Goal: Transaction & Acquisition: Purchase product/service

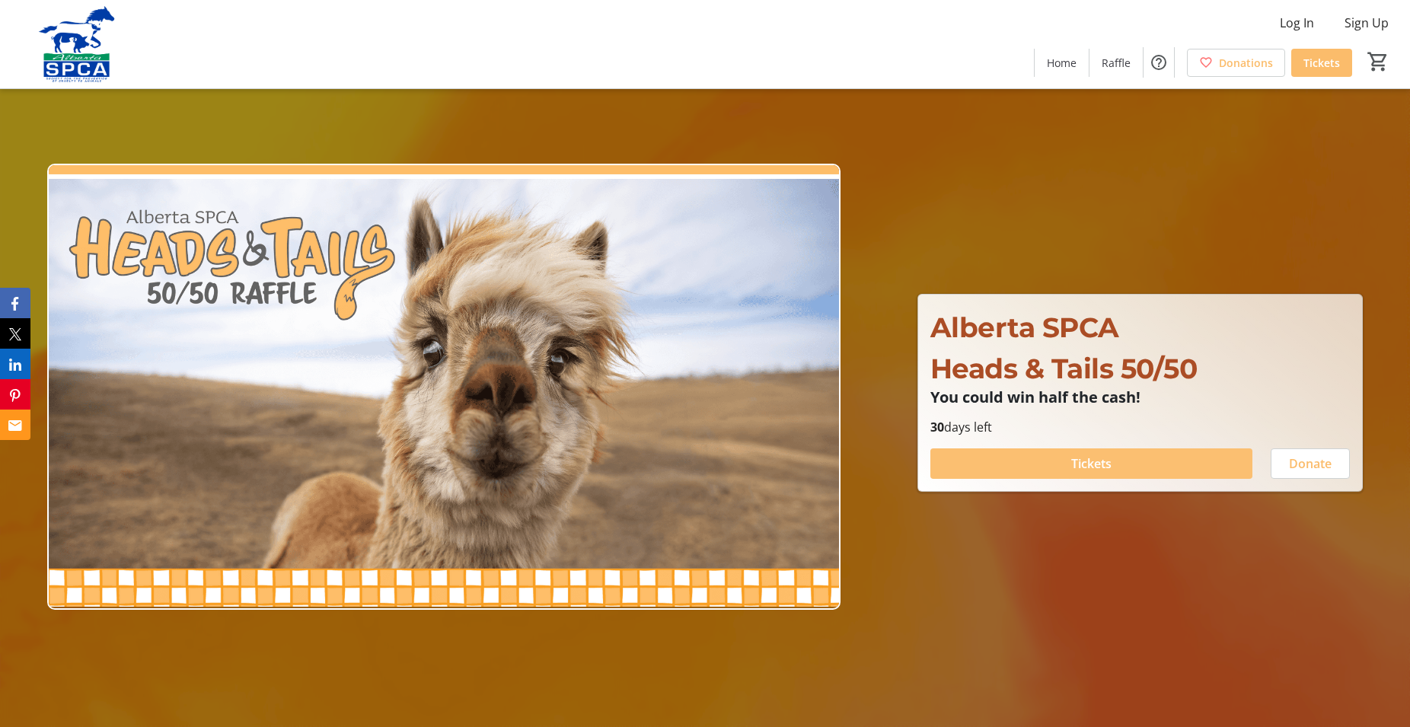
click at [1094, 462] on span "Tickets" at bounding box center [1092, 464] width 40 height 18
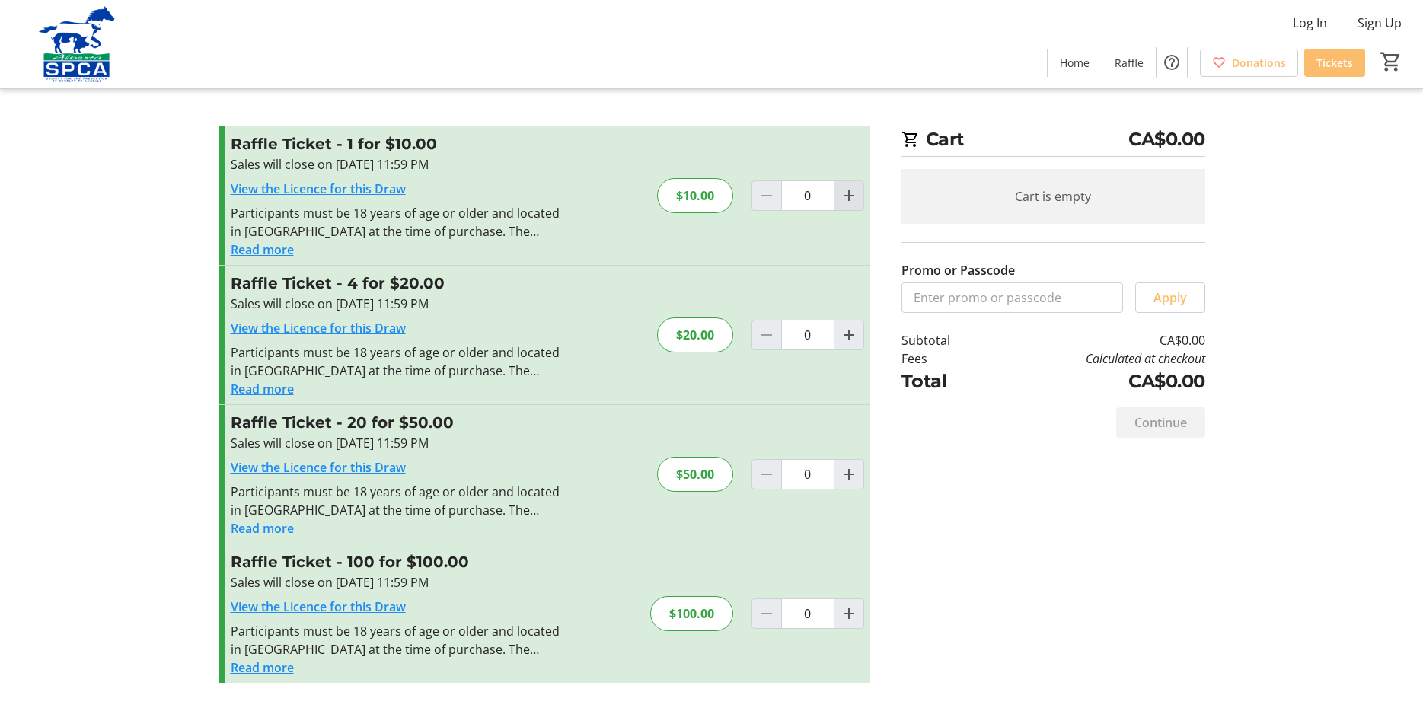
click at [851, 193] on mat-icon "Increment by one" at bounding box center [849, 196] width 18 height 18
type input "1"
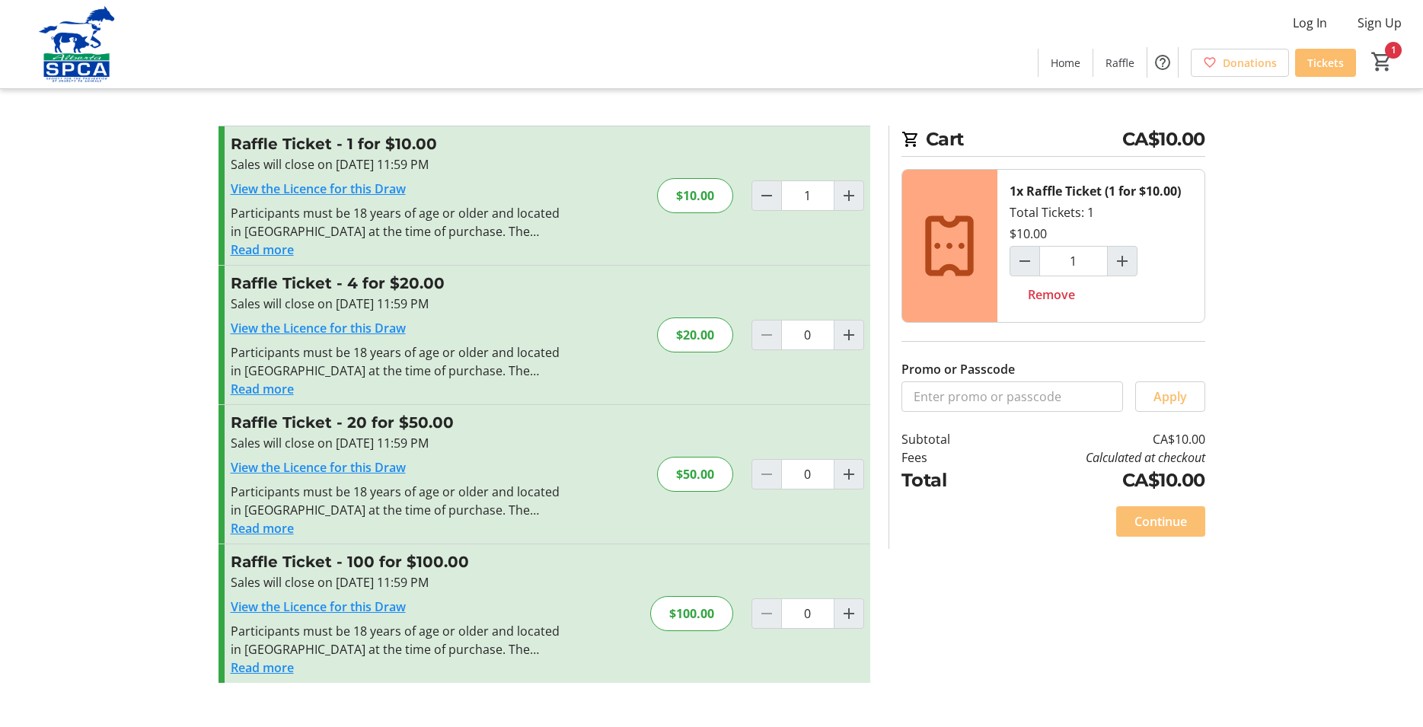
click at [1160, 522] on span "Continue" at bounding box center [1161, 522] width 53 height 18
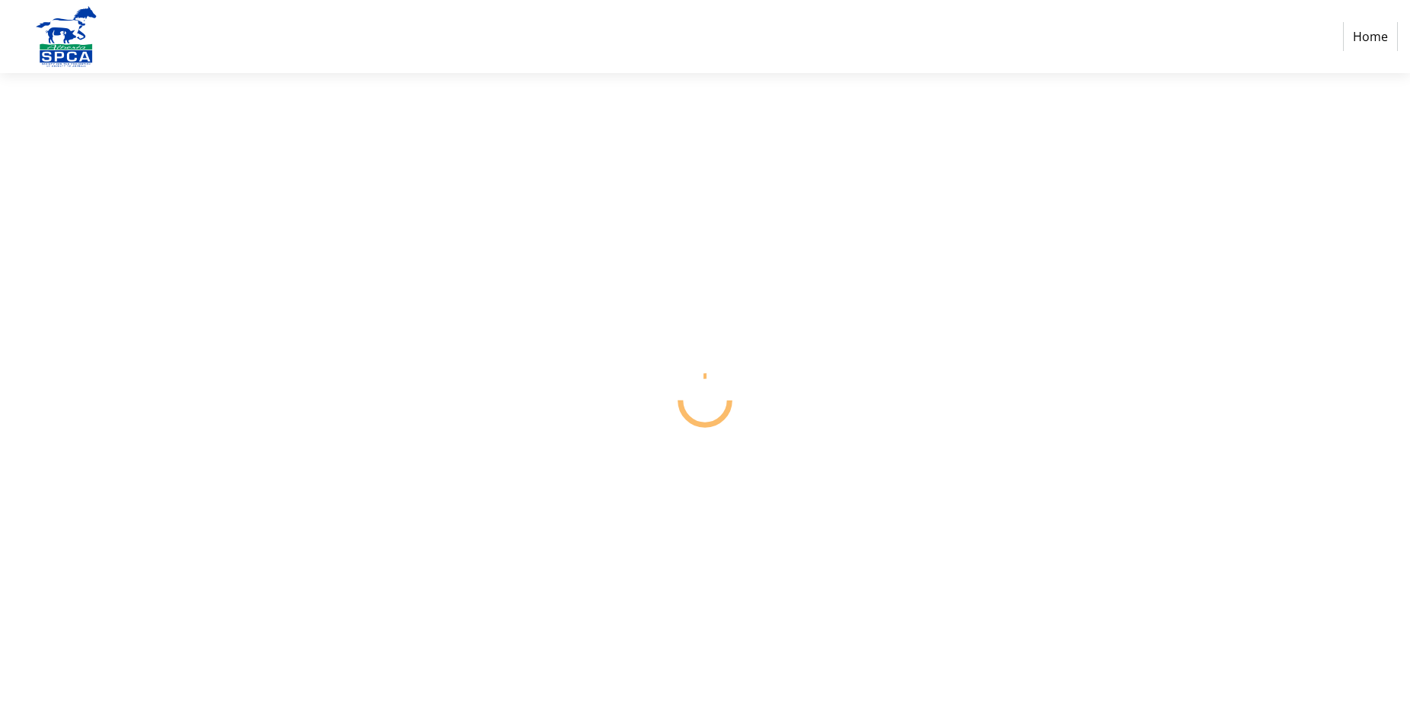
select select "CA"
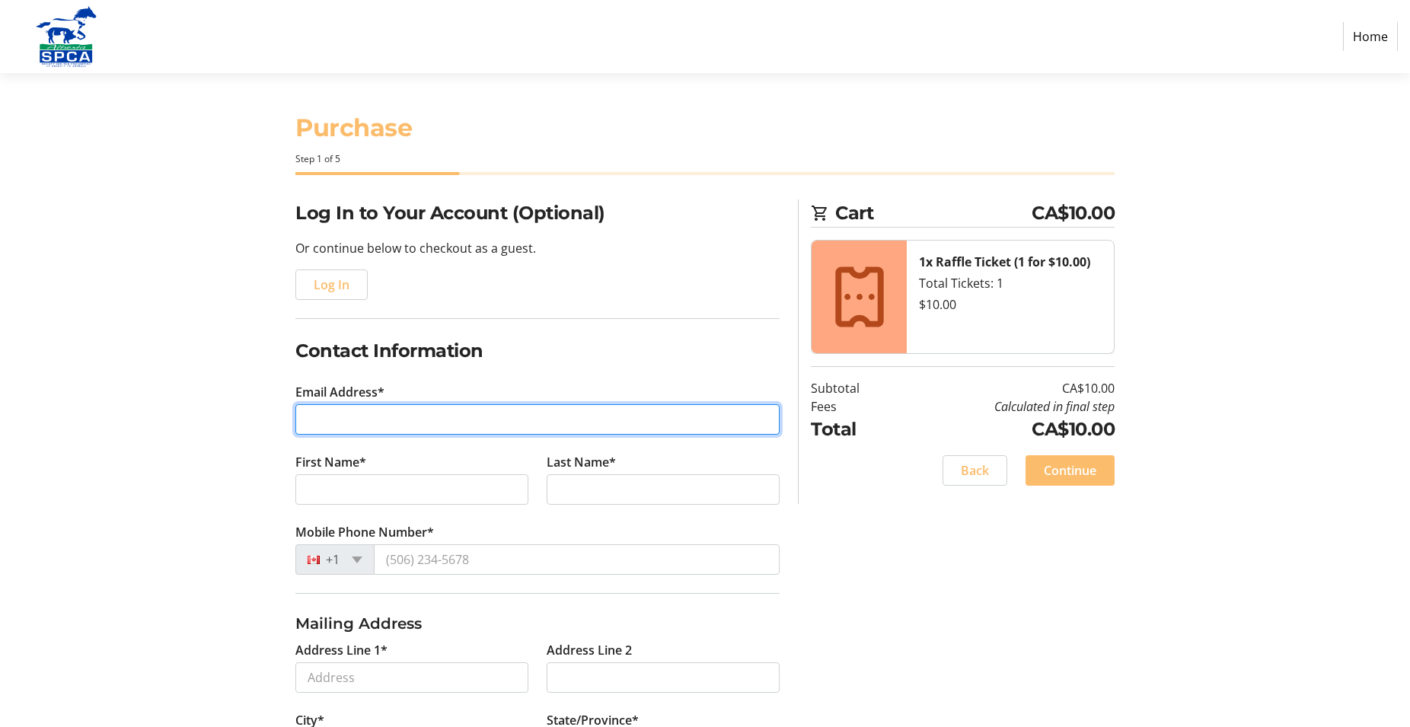
click at [343, 420] on input "Email Address*" at bounding box center [537, 419] width 484 height 30
type input "[PERSON_NAME]@"
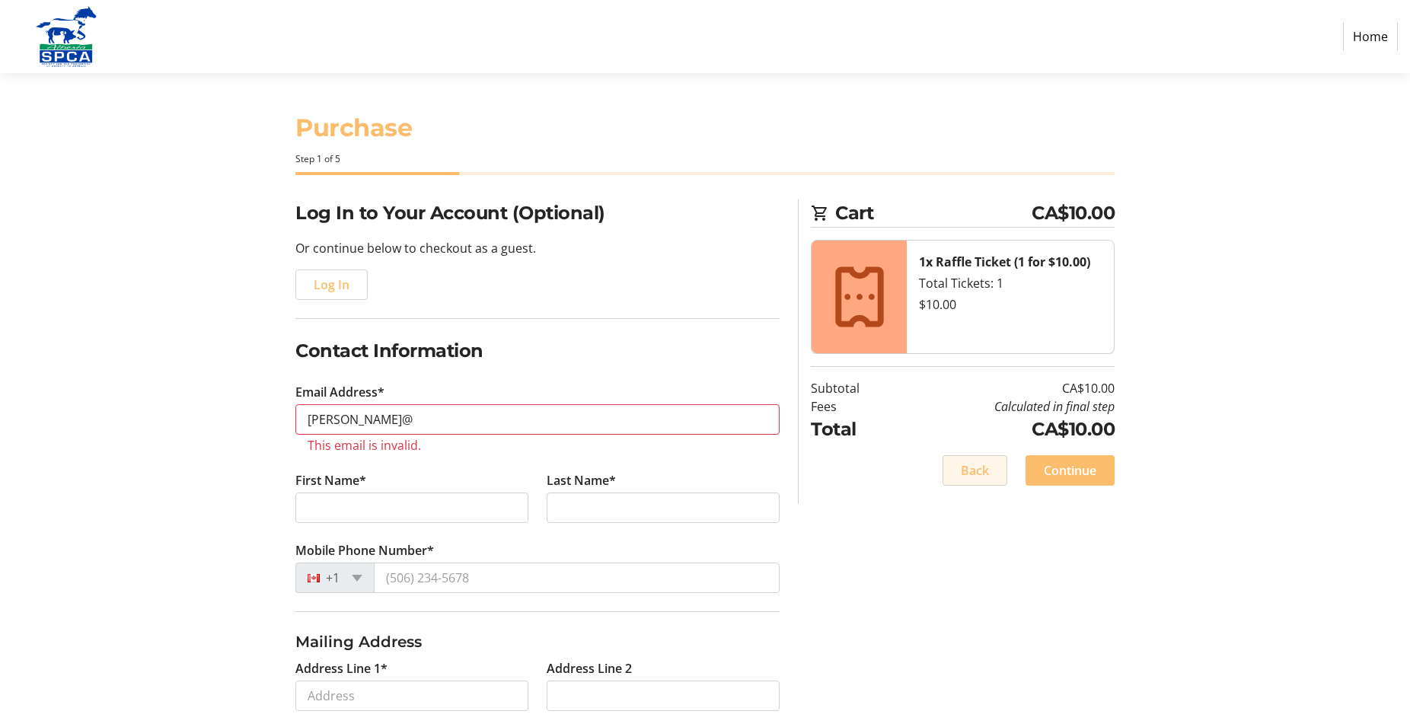
click at [983, 468] on span "Back" at bounding box center [975, 471] width 28 height 18
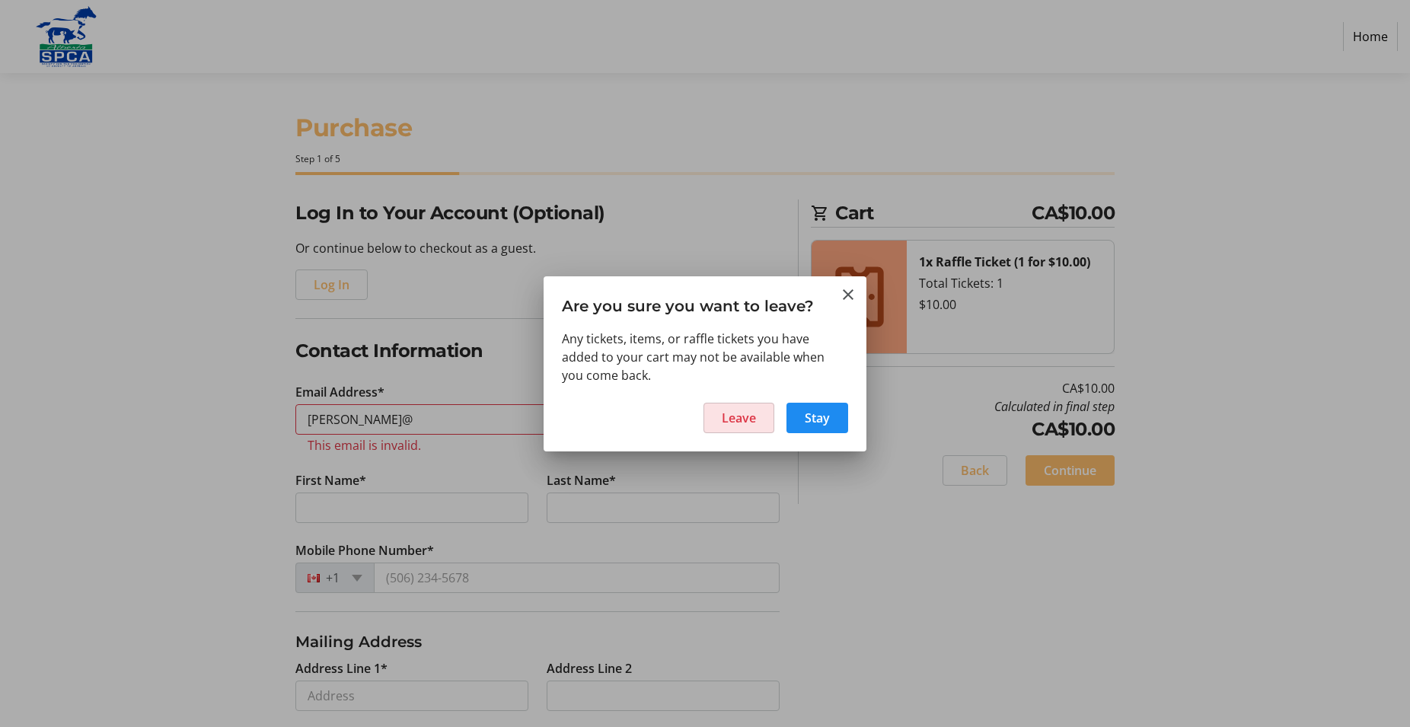
click at [730, 417] on span "Leave" at bounding box center [739, 418] width 34 height 18
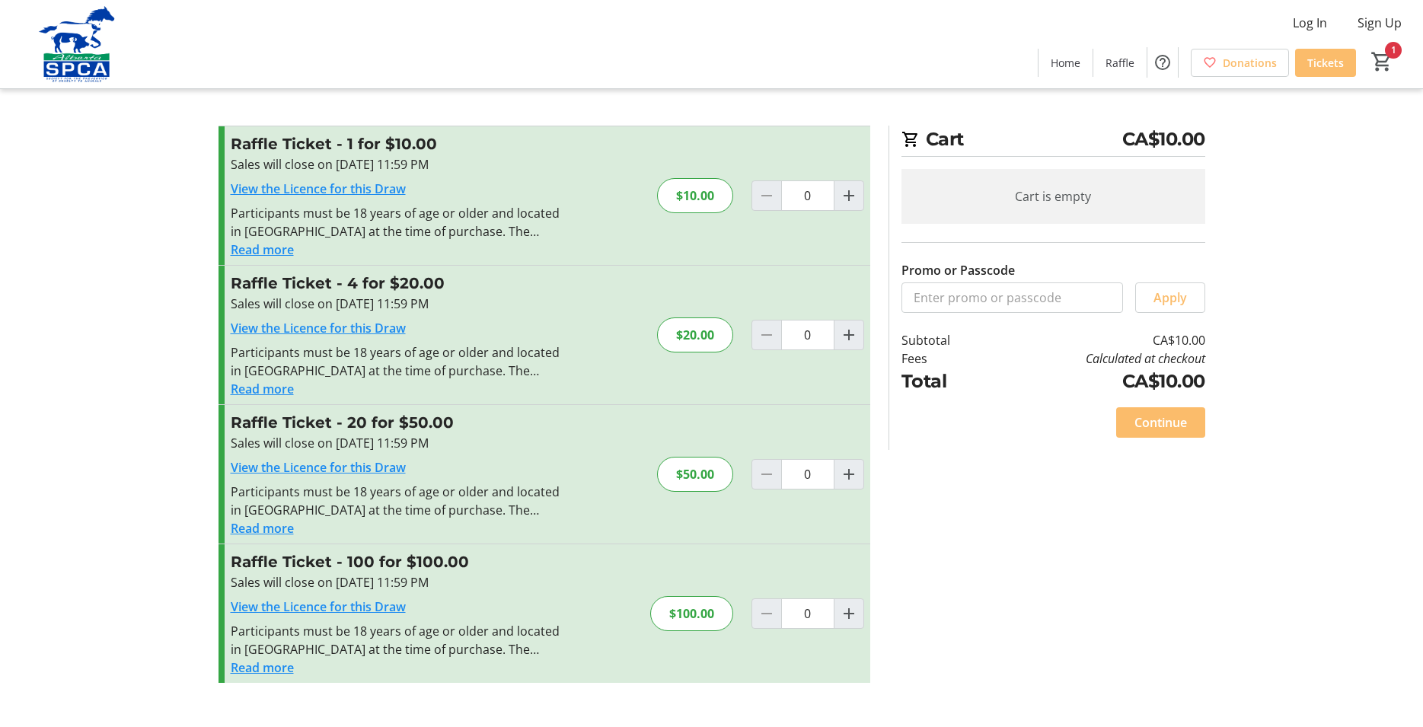
type input "1"
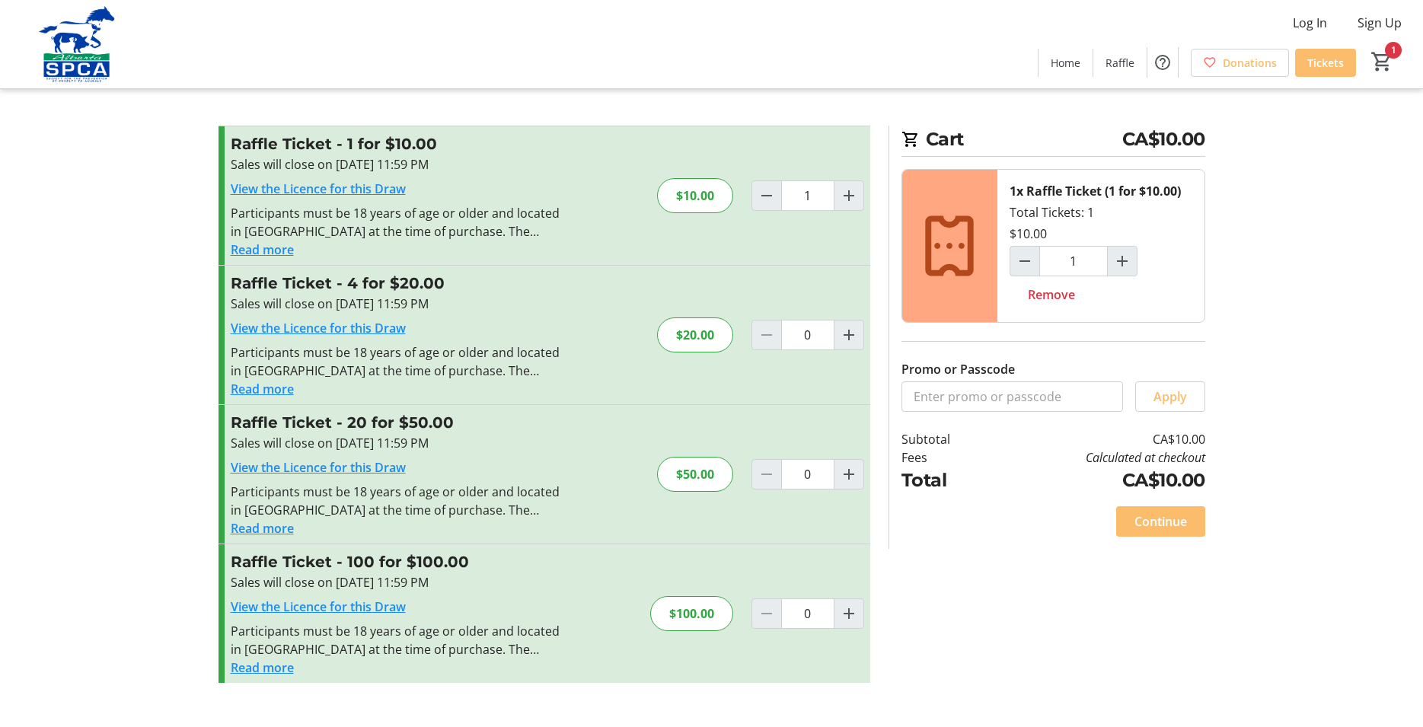
click at [1324, 241] on tr-checkout-feature-upsell-ui "Cart CA$10.00 1x Raffle Ticket (1 for $10.00) Total Tickets: 1 $10.00 1 Remove …" at bounding box center [711, 363] width 1423 height 727
click at [847, 473] on mat-icon "Increment by one" at bounding box center [849, 474] width 18 height 18
type input "1"
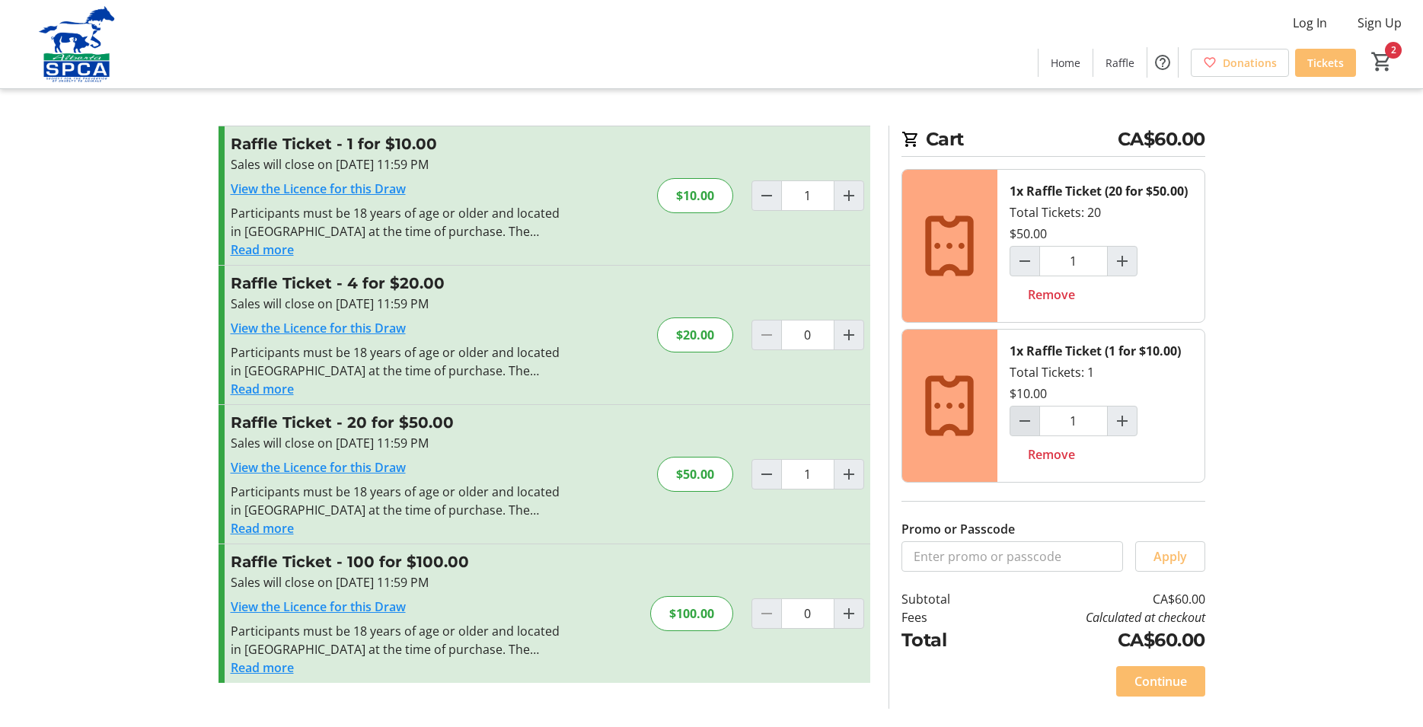
click at [1021, 412] on mat-icon "Decrement by one" at bounding box center [1025, 421] width 18 height 18
type input "0"
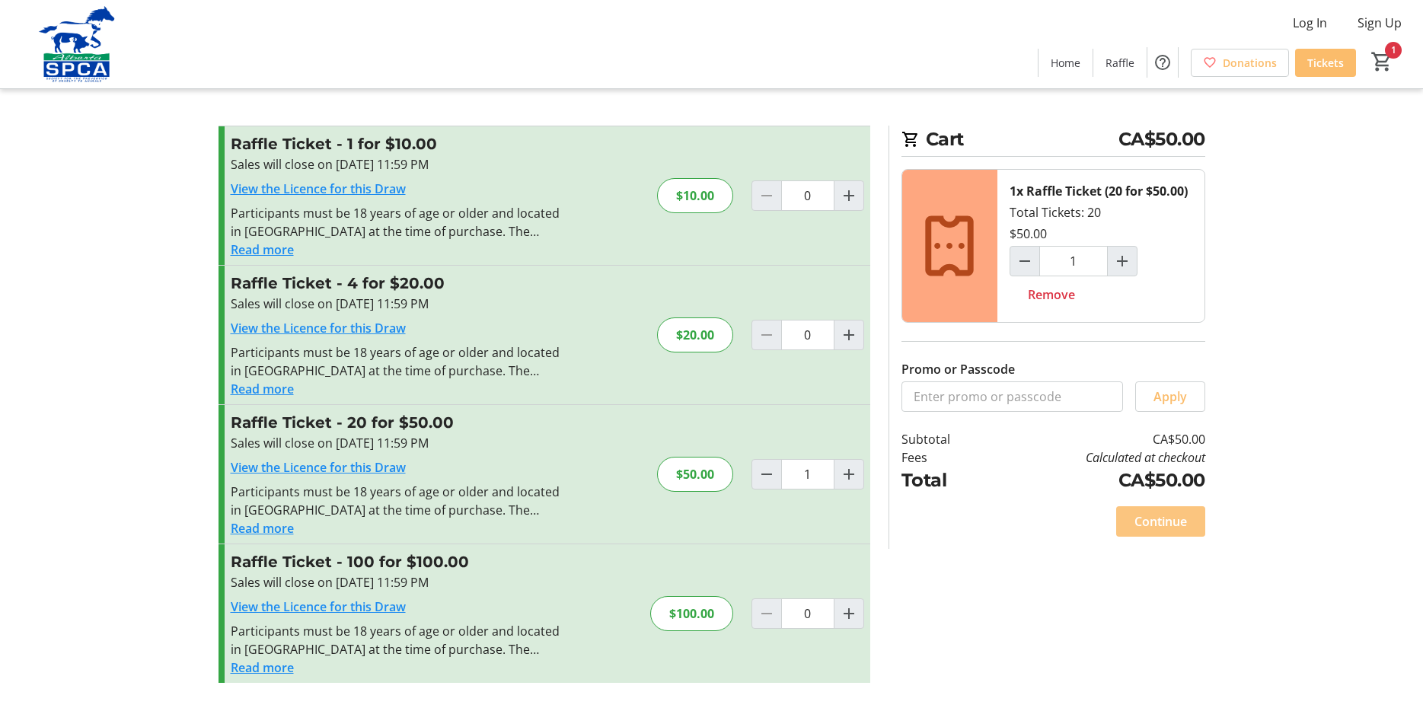
click at [1161, 519] on span "Continue" at bounding box center [1161, 522] width 53 height 18
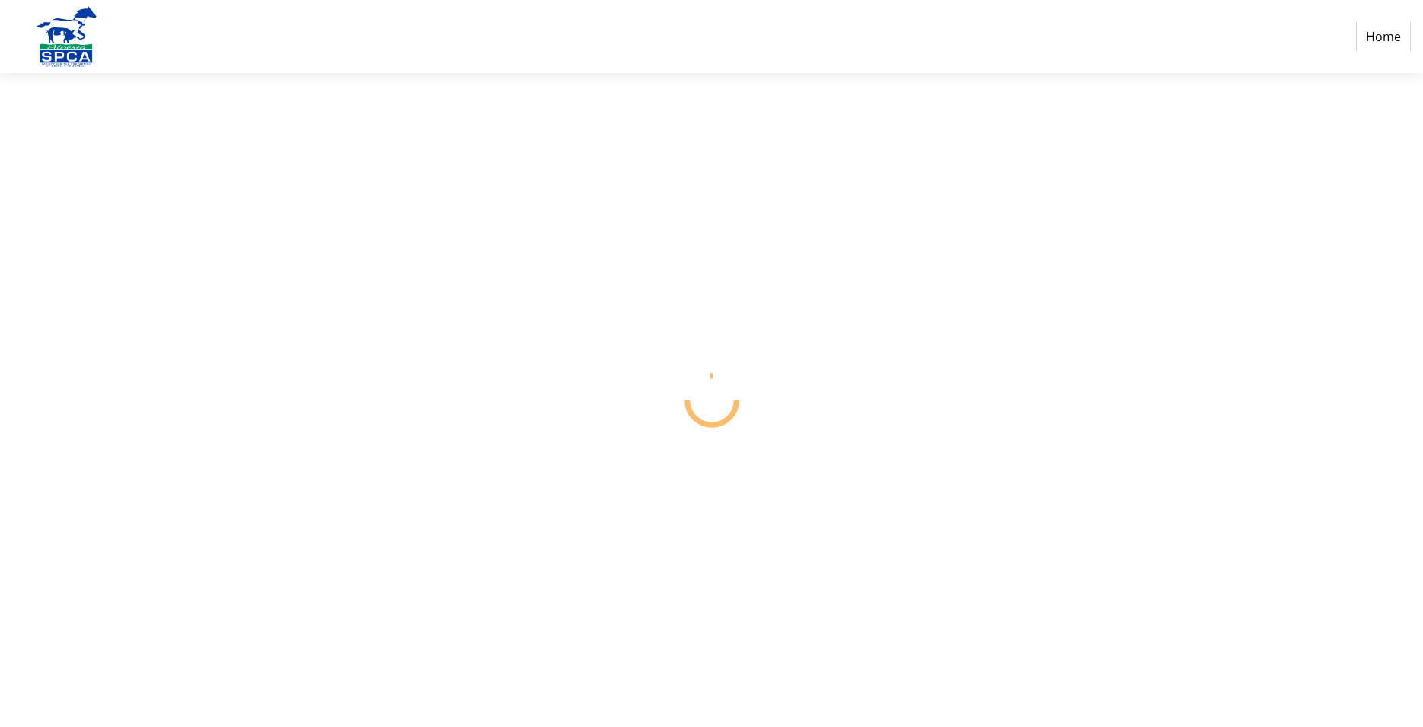
select select "CA"
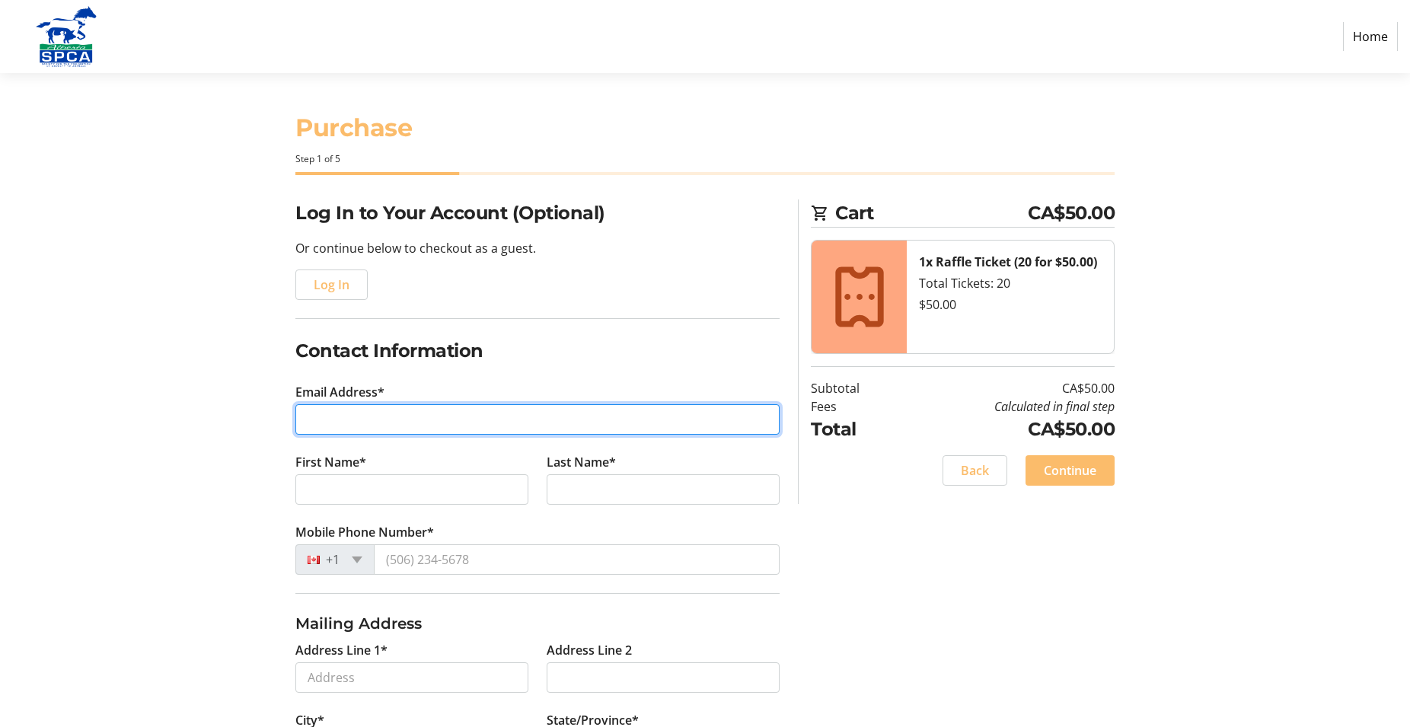
click at [315, 420] on input "Email Address*" at bounding box center [537, 419] width 484 height 30
type input "[PERSON_NAME][EMAIL_ADDRESS][DOMAIN_NAME]"
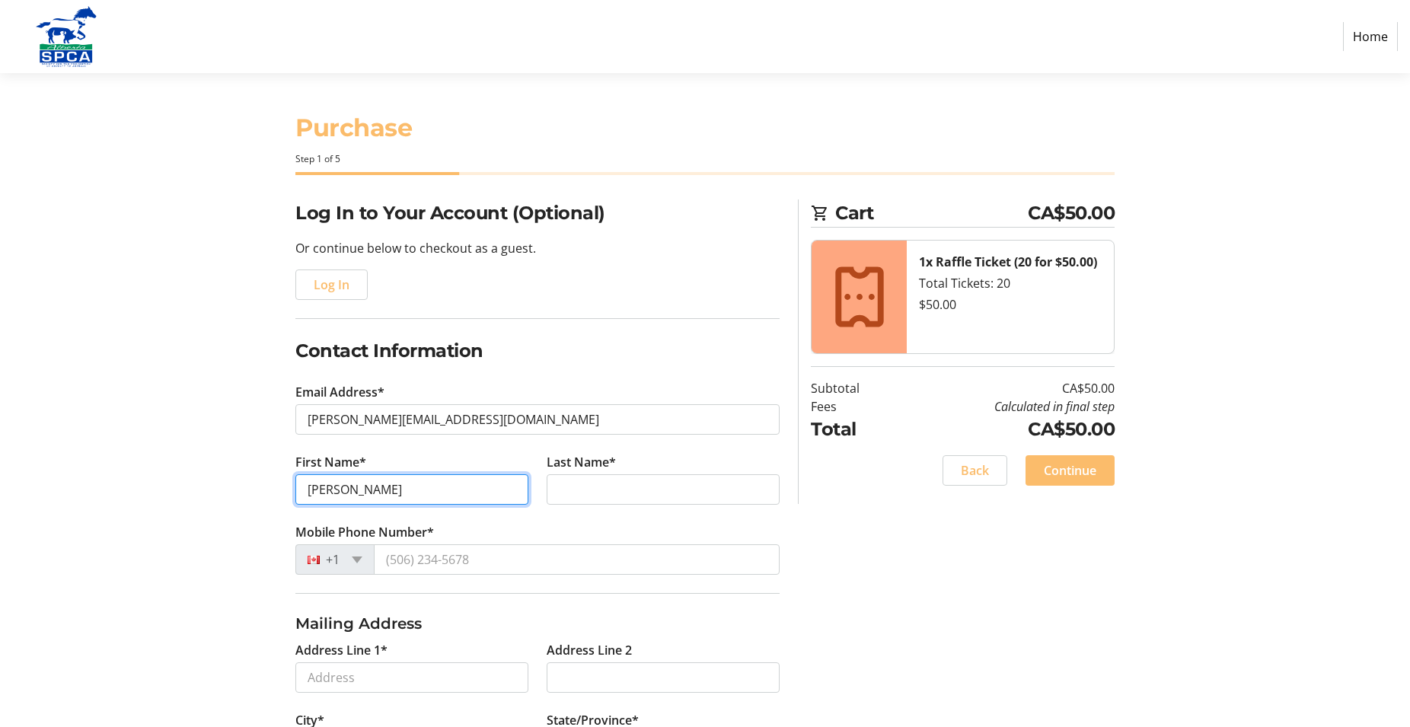
type input "[PERSON_NAME]"
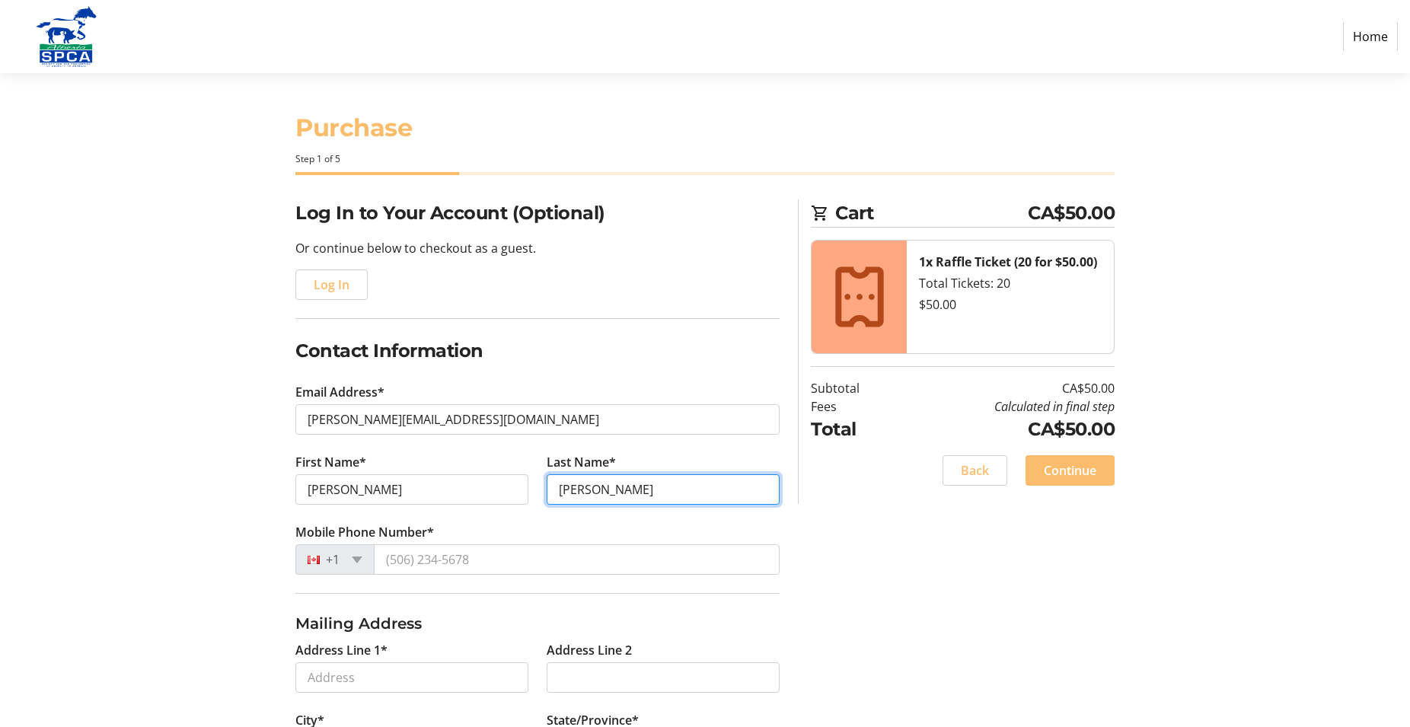
type input "[PERSON_NAME]"
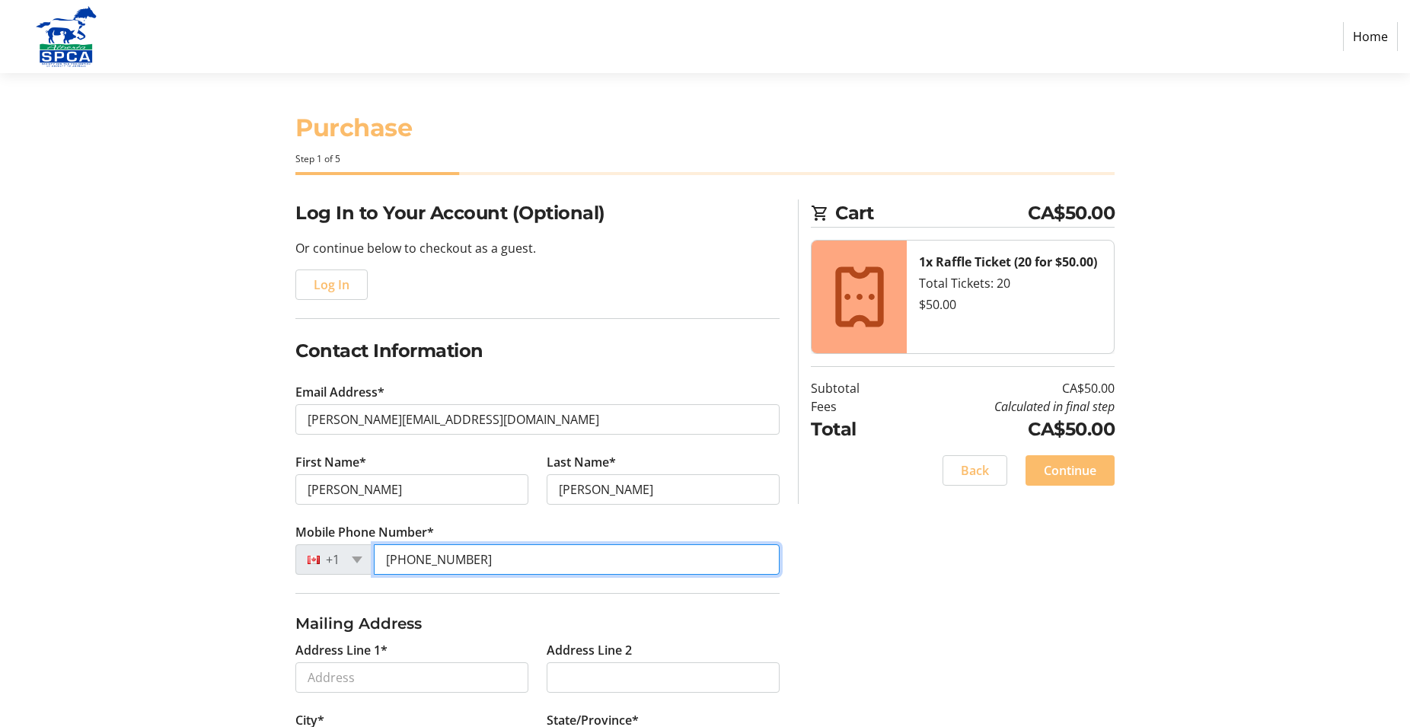
type input "[PHONE_NUMBER]"
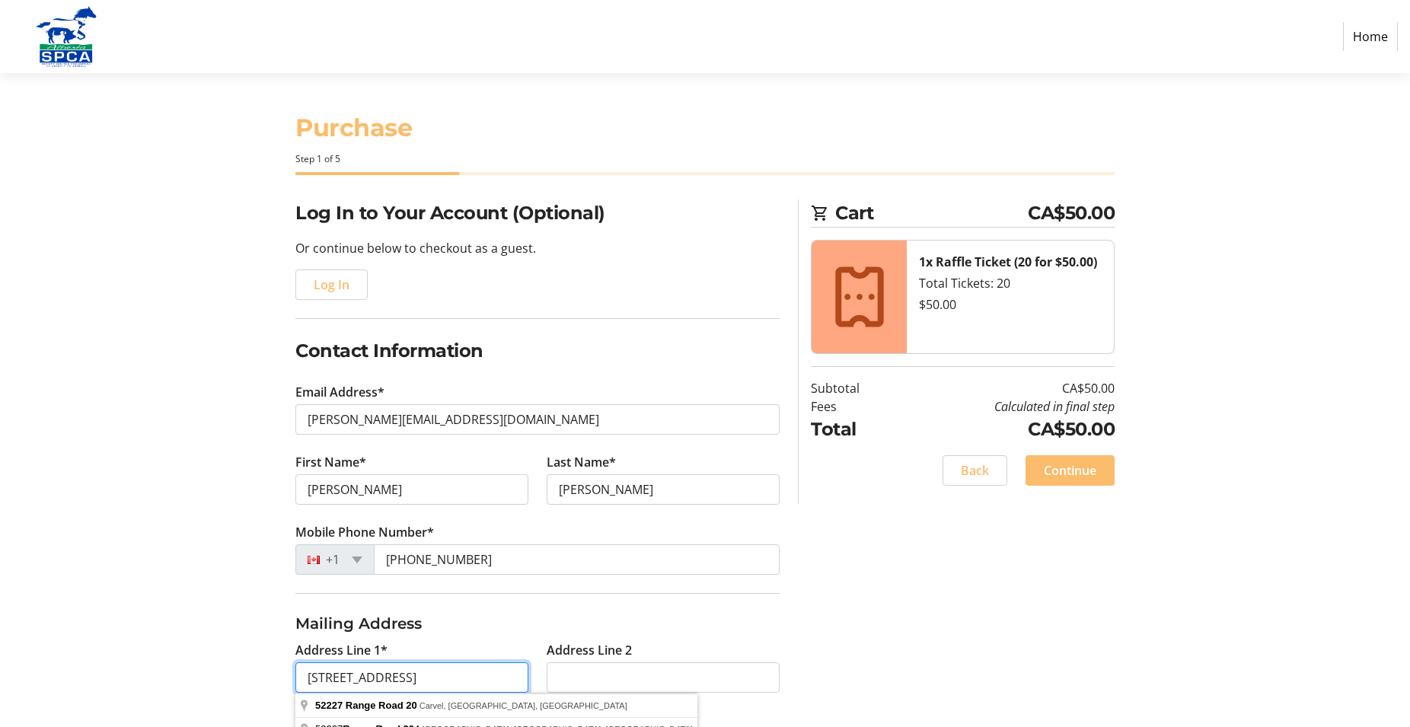
type input "[STREET_ADDRESS]"
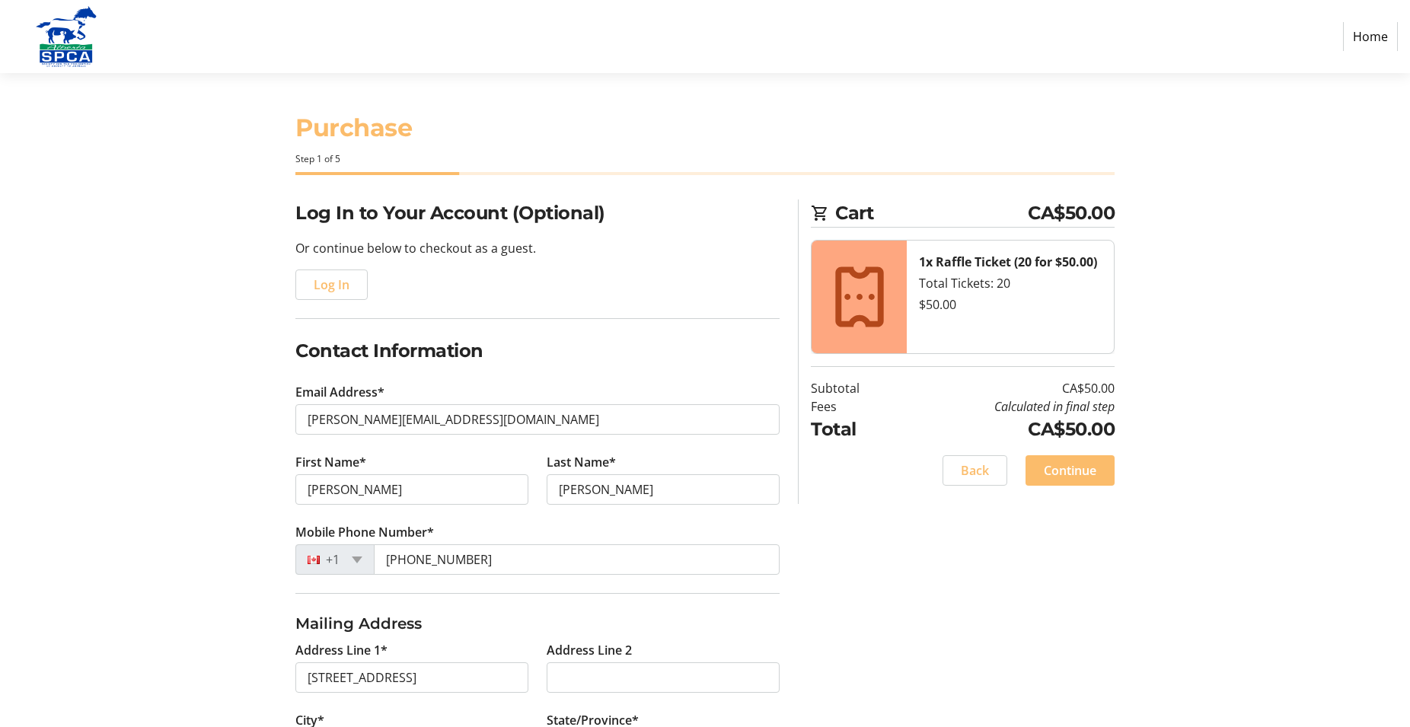
scroll to position [238, 0]
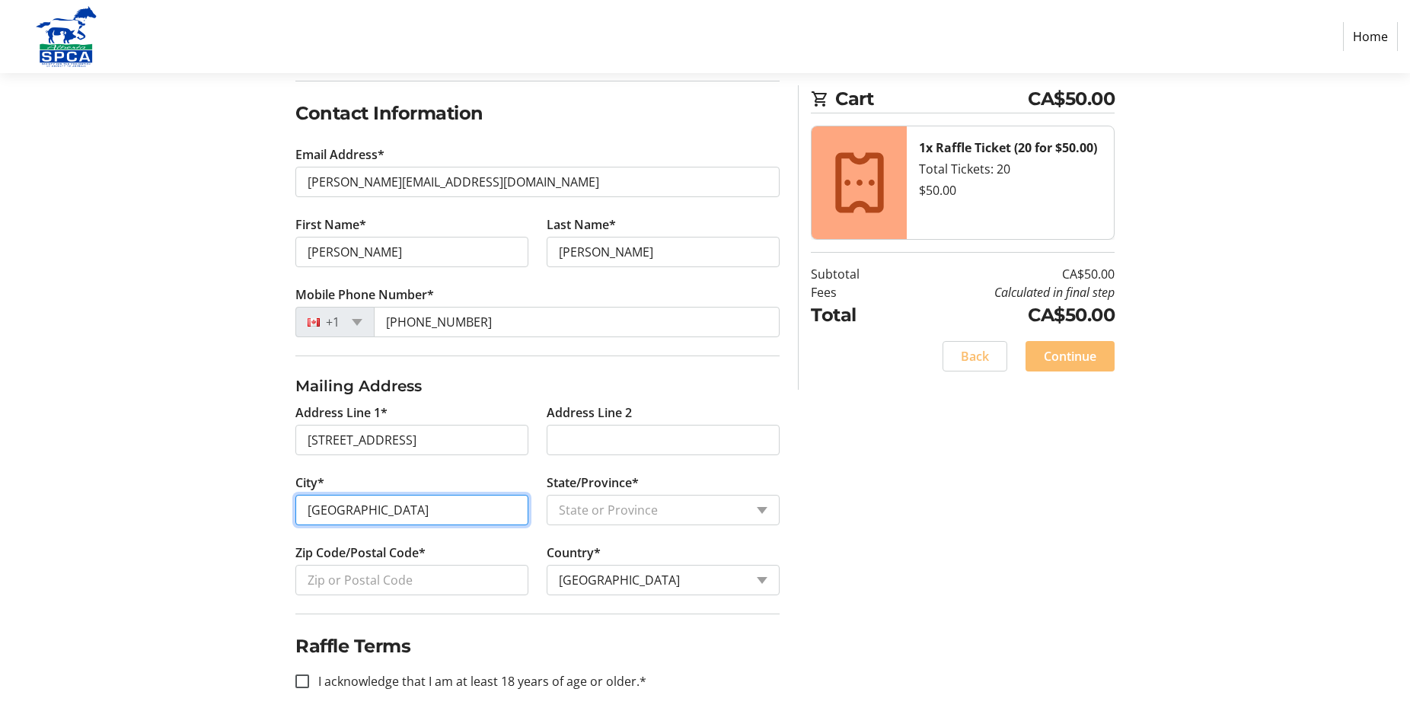
type input "[GEOGRAPHIC_DATA]"
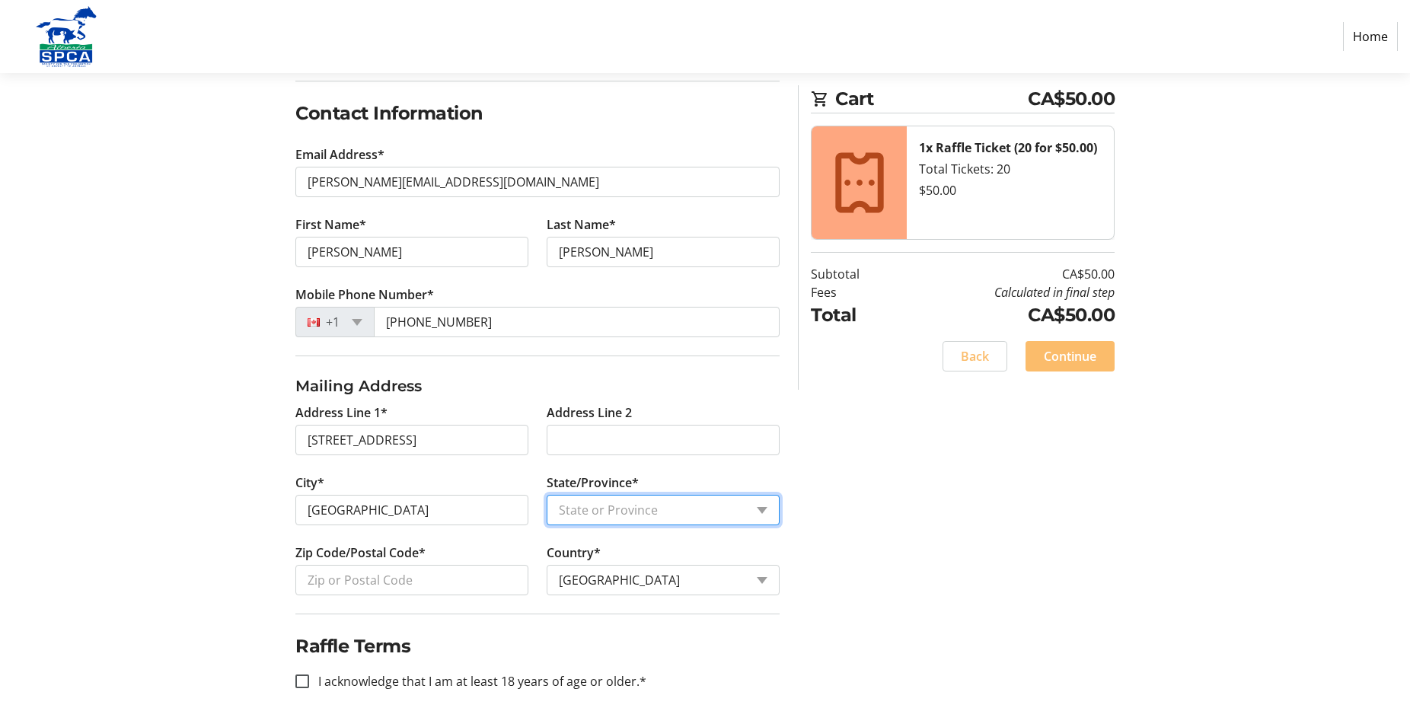
select select "AB"
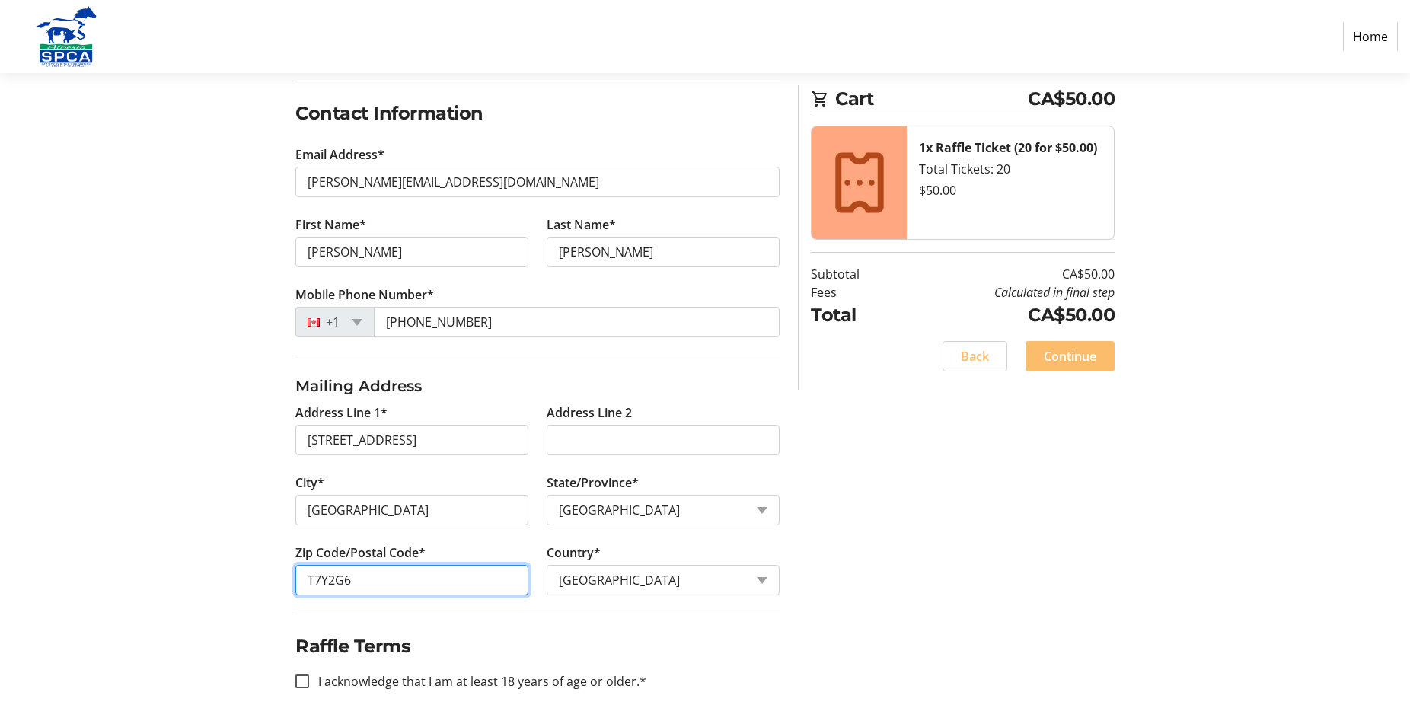
type input "T7Y2G6"
click at [301, 680] on input "I acknowledge that I am at least 18 years of age or older.*" at bounding box center [302, 682] width 14 height 14
checkbox input "true"
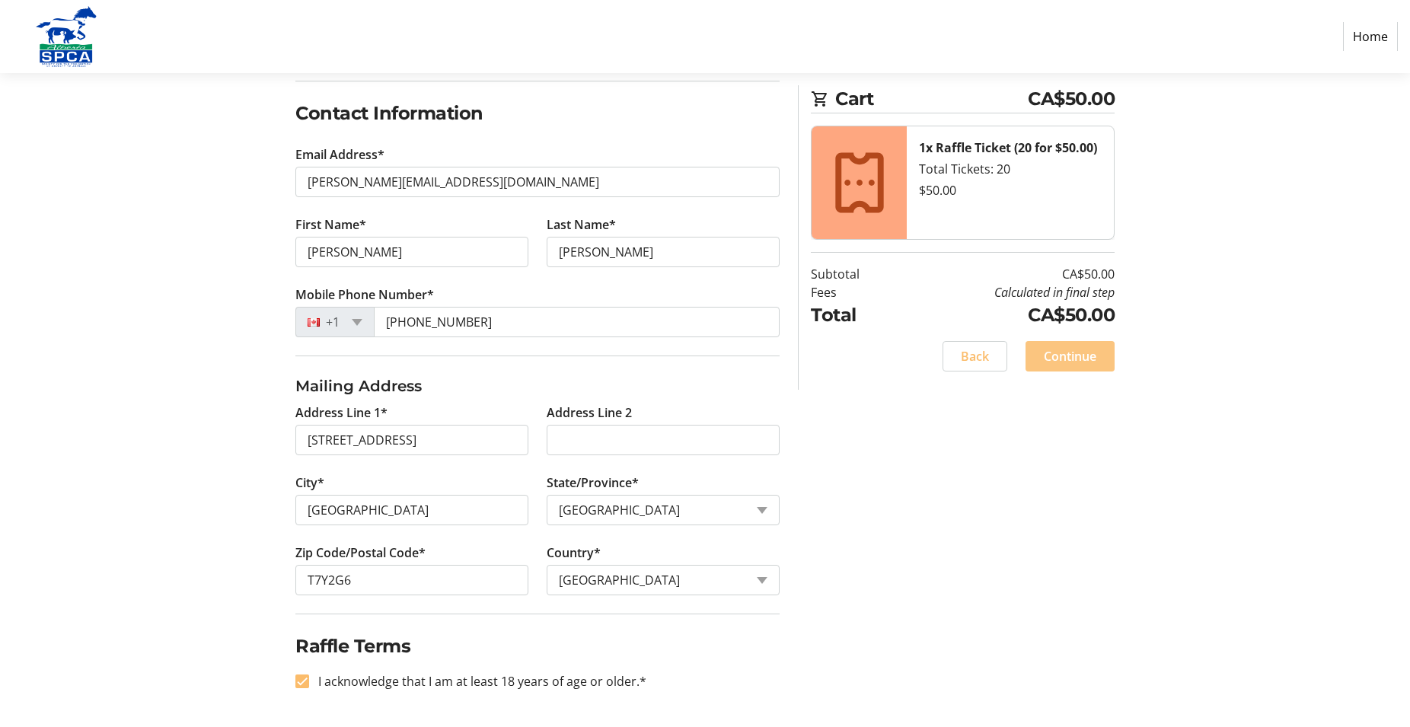
click at [1076, 351] on span "Continue" at bounding box center [1070, 356] width 53 height 18
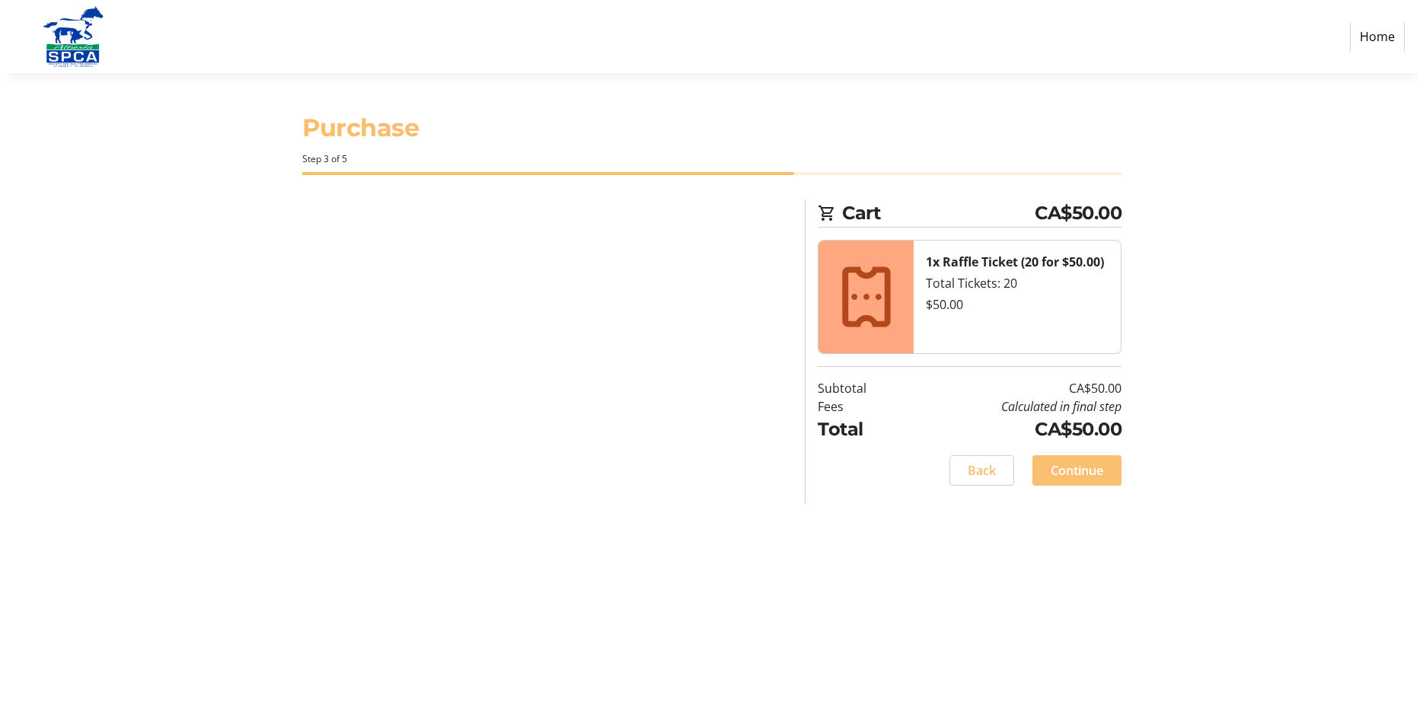
scroll to position [0, 0]
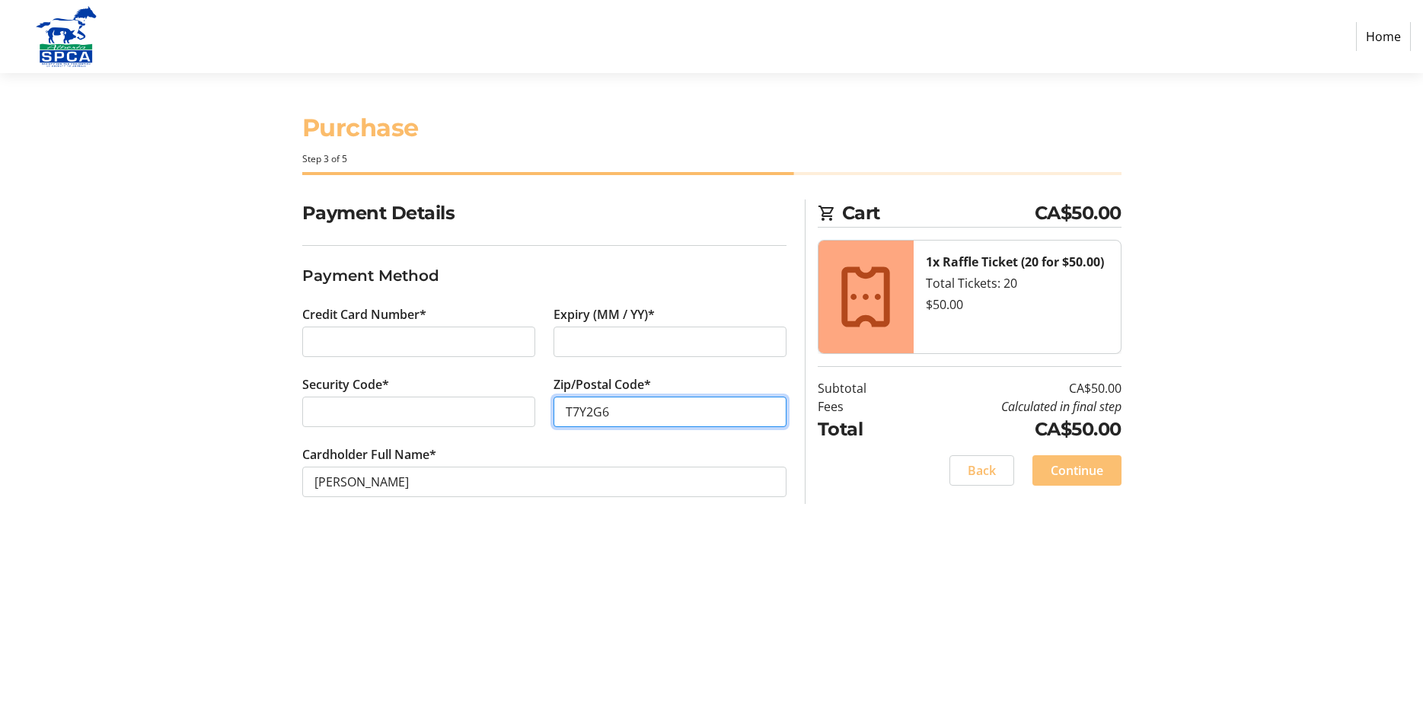
type input "T7Y2G6"
click at [1053, 465] on span "Continue" at bounding box center [1077, 471] width 53 height 18
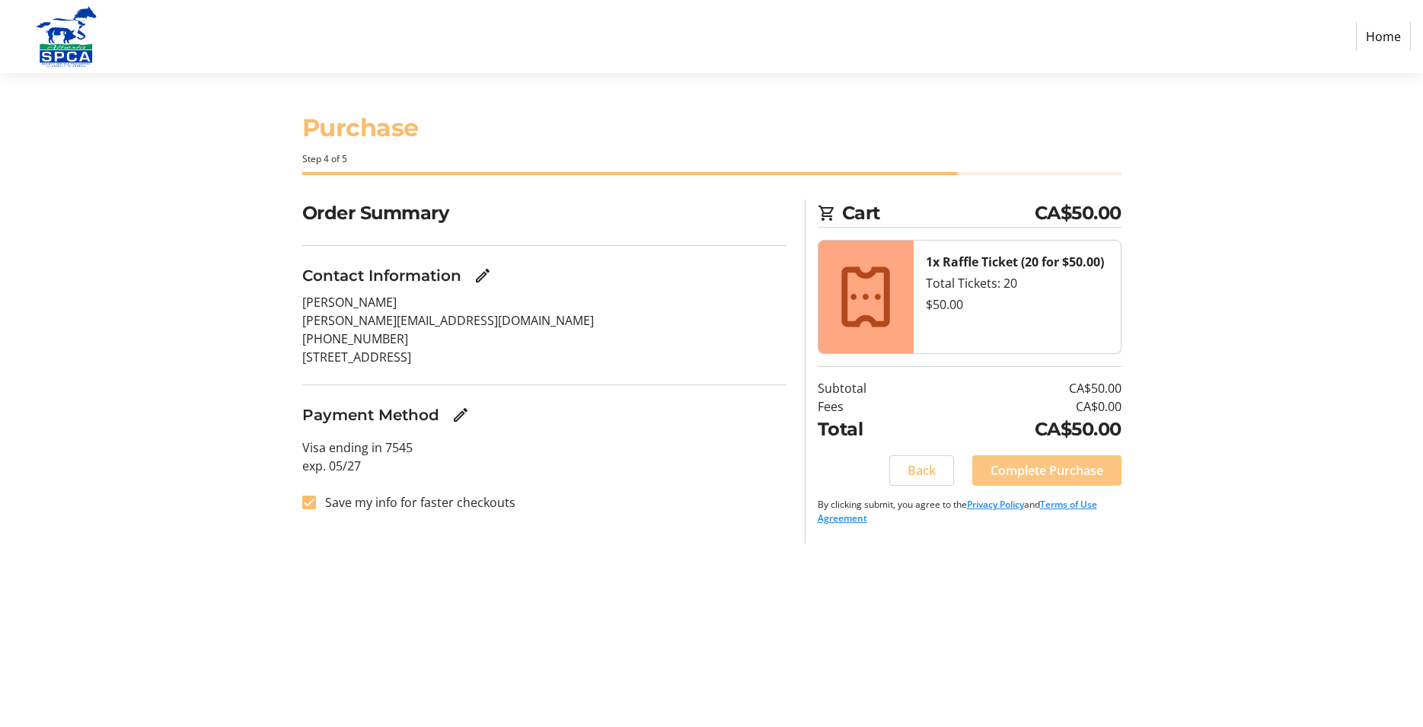
click at [1046, 470] on span "Complete Purchase" at bounding box center [1047, 471] width 113 height 18
